Goal: Transaction & Acquisition: Book appointment/travel/reservation

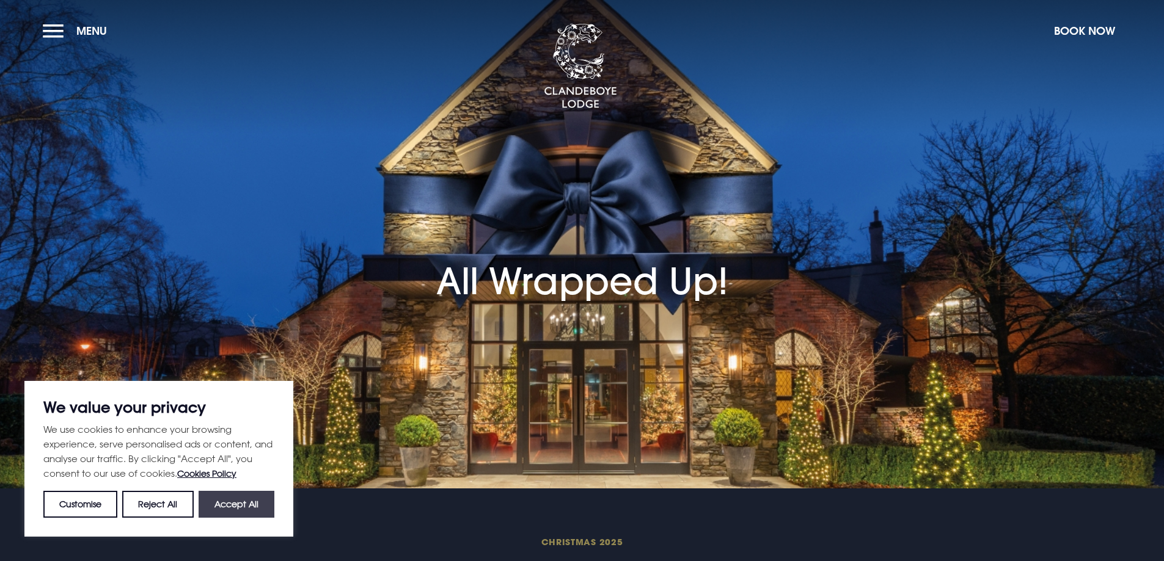
click at [203, 502] on button "Accept All" at bounding box center [237, 504] width 76 height 27
checkbox input "true"
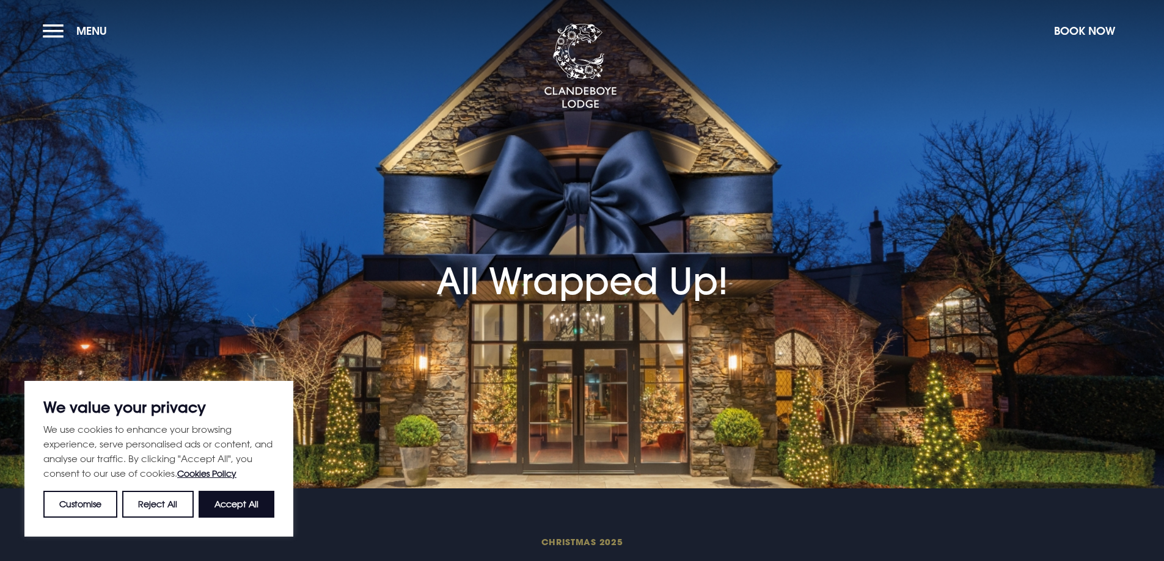
checkbox input "true"
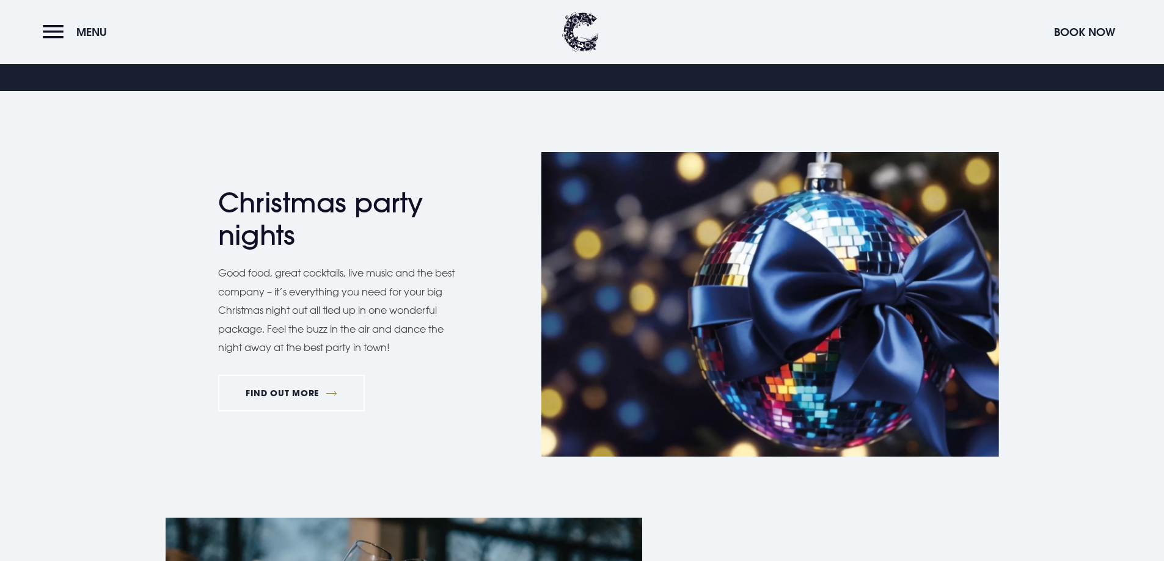
scroll to position [611, 0]
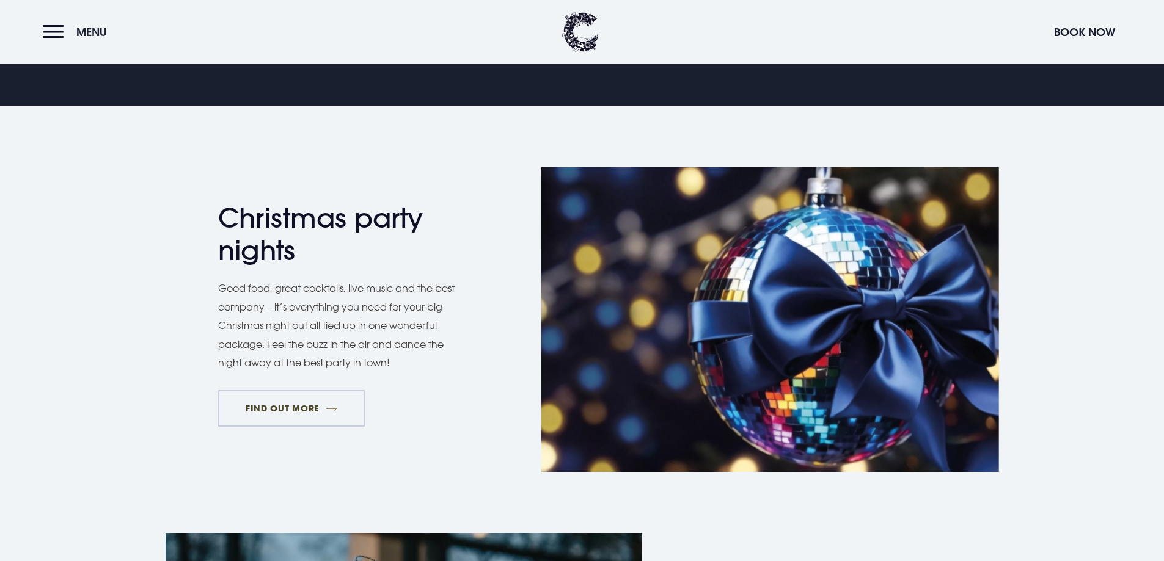
click at [275, 407] on link "FIND OUT MORE" at bounding box center [291, 408] width 147 height 37
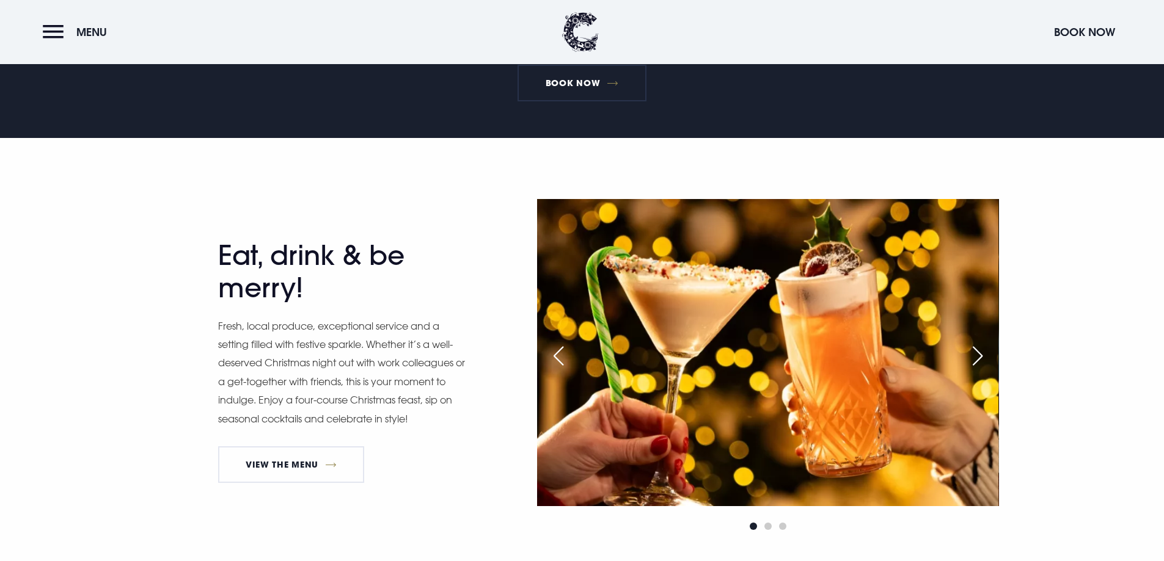
scroll to position [611, 0]
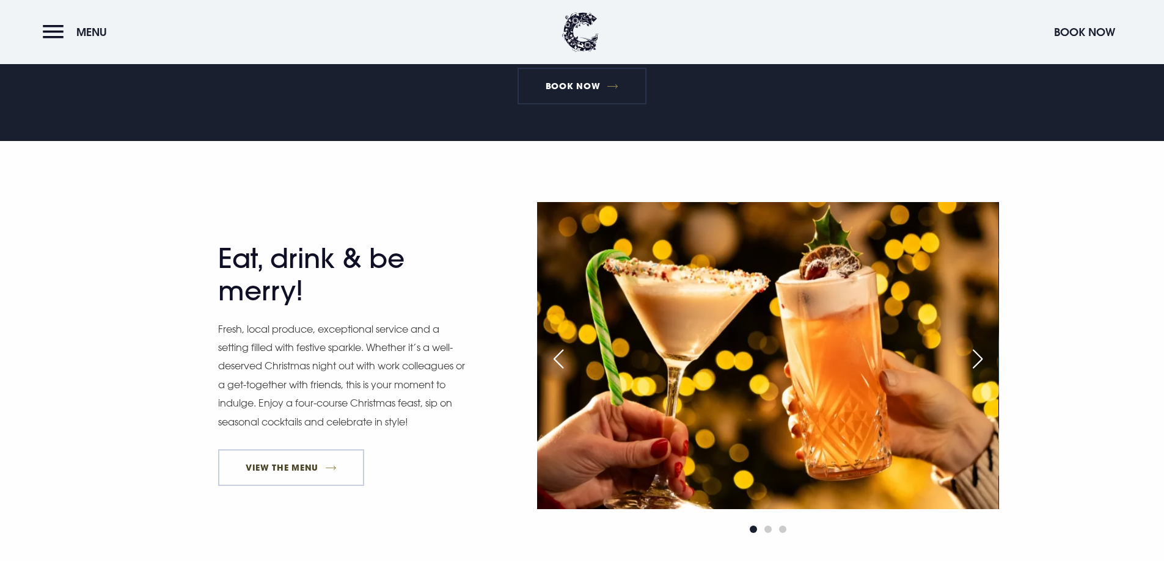
click at [302, 459] on link "View The Menu" at bounding box center [291, 468] width 147 height 37
